Goal: Task Accomplishment & Management: Complete application form

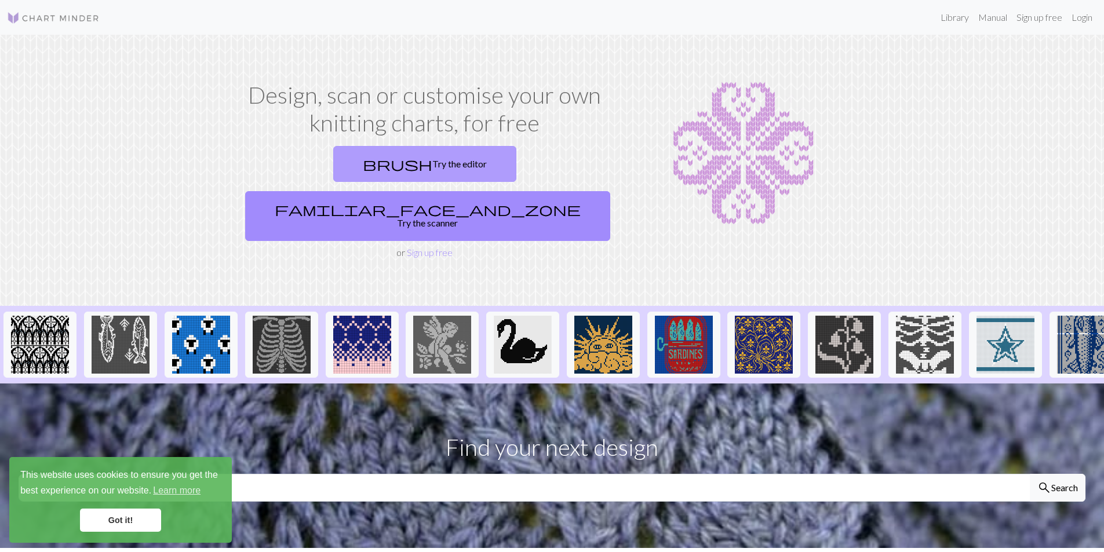
click at [345, 165] on link "brush Try the editor" at bounding box center [424, 164] width 183 height 36
click at [1041, 19] on link "Sign up free" at bounding box center [1039, 17] width 55 height 23
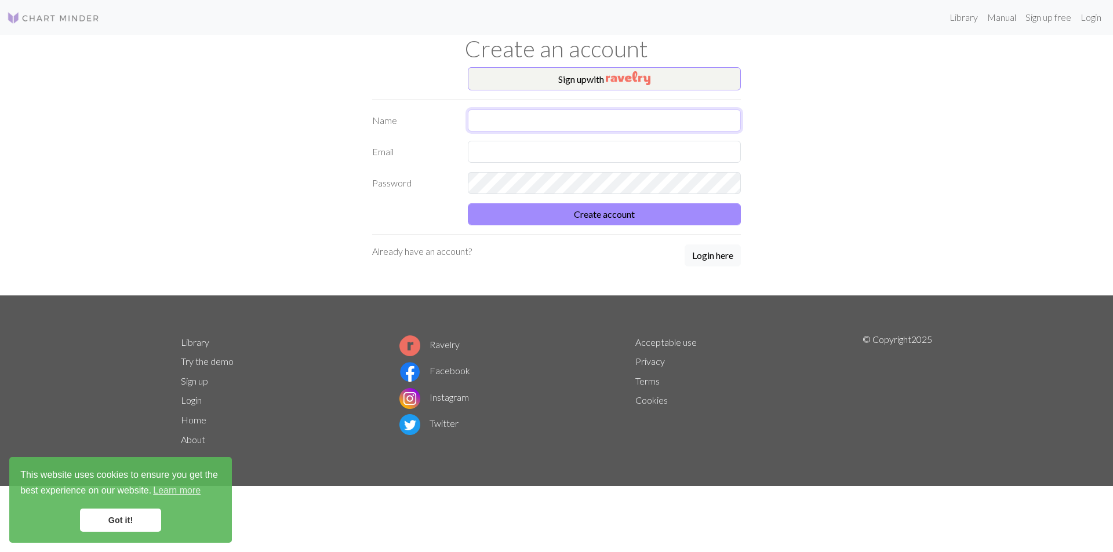
click at [529, 122] on input "text" at bounding box center [604, 121] width 273 height 22
type input "[PERSON_NAME]"
click at [535, 151] on input "text" at bounding box center [604, 152] width 273 height 22
type input "[EMAIL_ADDRESS][DOMAIN_NAME]"
click at [595, 213] on button "Create account" at bounding box center [604, 214] width 273 height 22
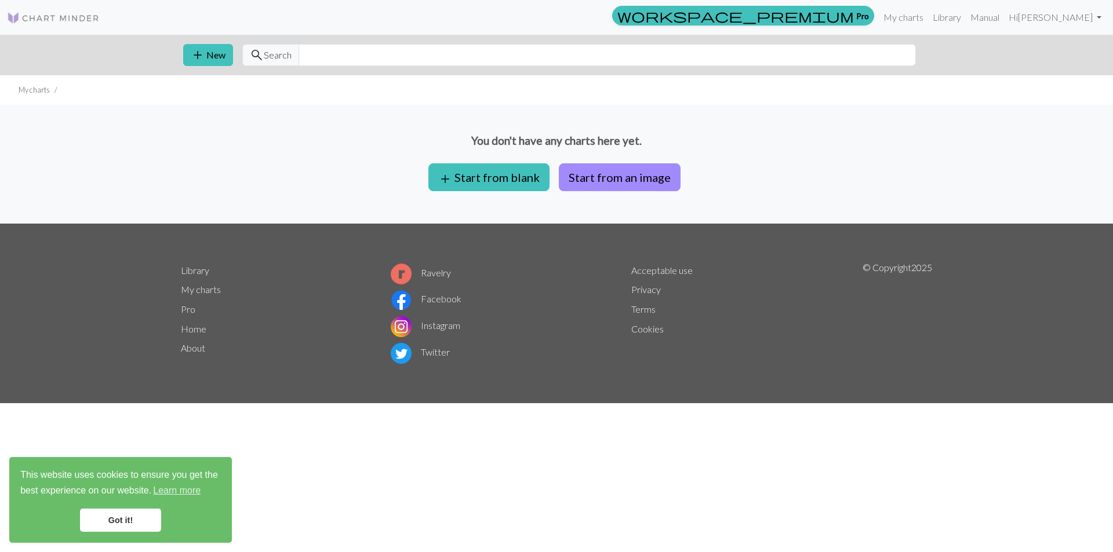
drag, startPoint x: 960, startPoint y: 1, endPoint x: 777, endPoint y: 167, distance: 247.8
click at [777, 167] on div "You don't have any charts here yet. add Start from blank Start from an image" at bounding box center [556, 164] width 1113 height 119
drag, startPoint x: 465, startPoint y: 3, endPoint x: 304, endPoint y: 149, distance: 217.5
click at [304, 149] on p "You don't have any charts here yet." at bounding box center [556, 141] width 1113 height 17
